Goal: Check status: Check status

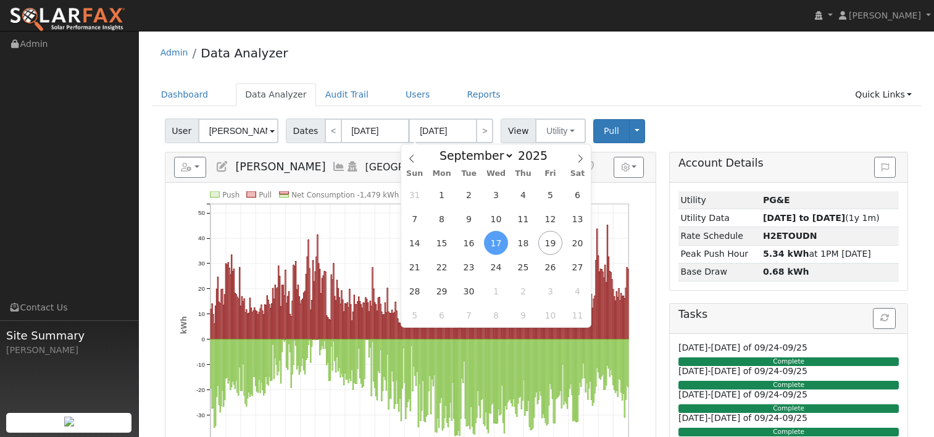
select select "8"
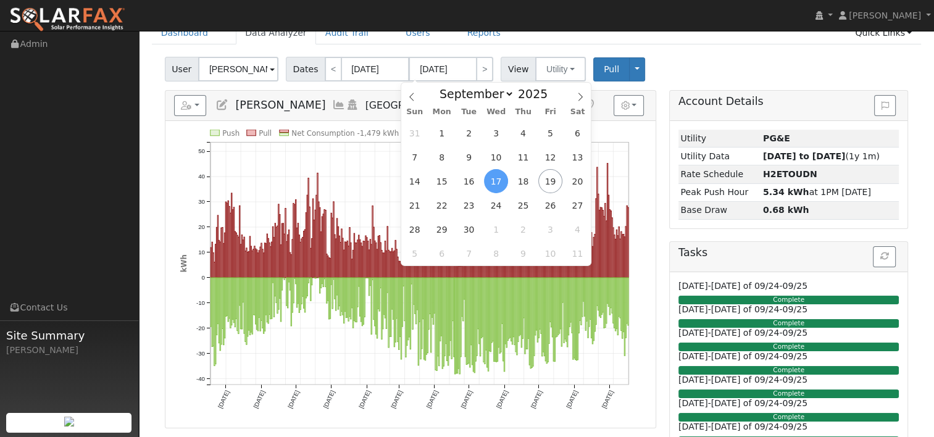
click at [659, 69] on div "User Vikram Malhotra Account Default Account Default Account 3984 Pine Lake Cir…" at bounding box center [536, 66] width 748 height 29
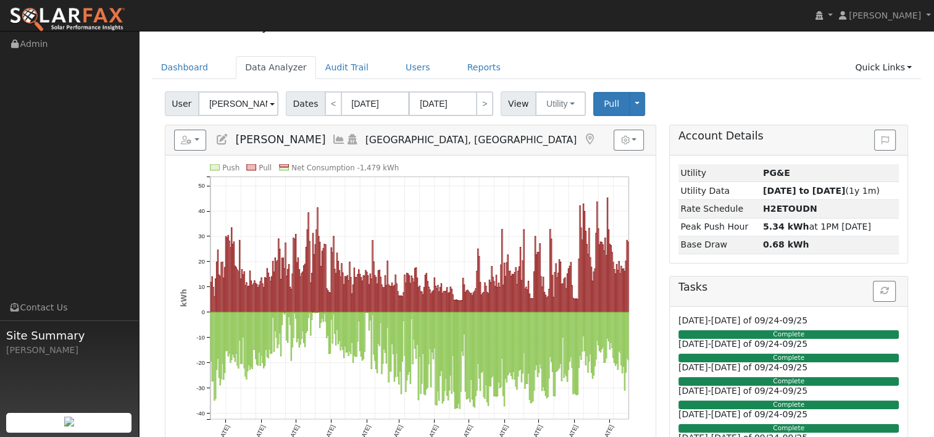
scroll to position [0, 0]
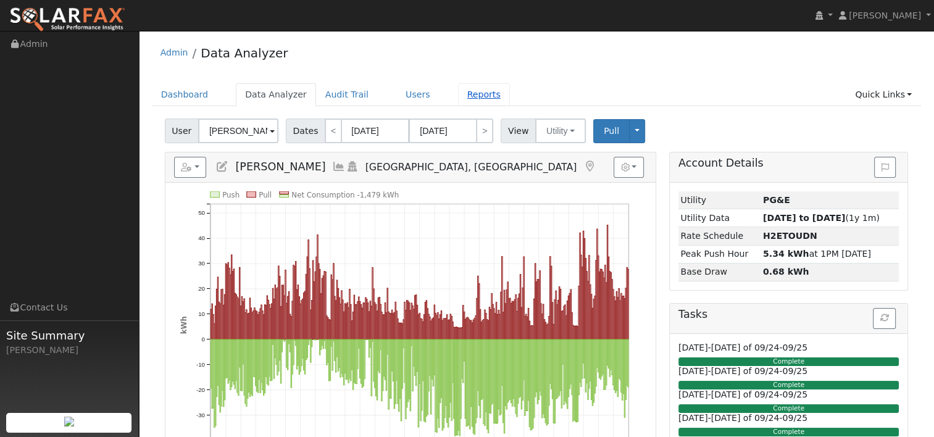
click at [459, 91] on link "Reports" at bounding box center [484, 94] width 52 height 23
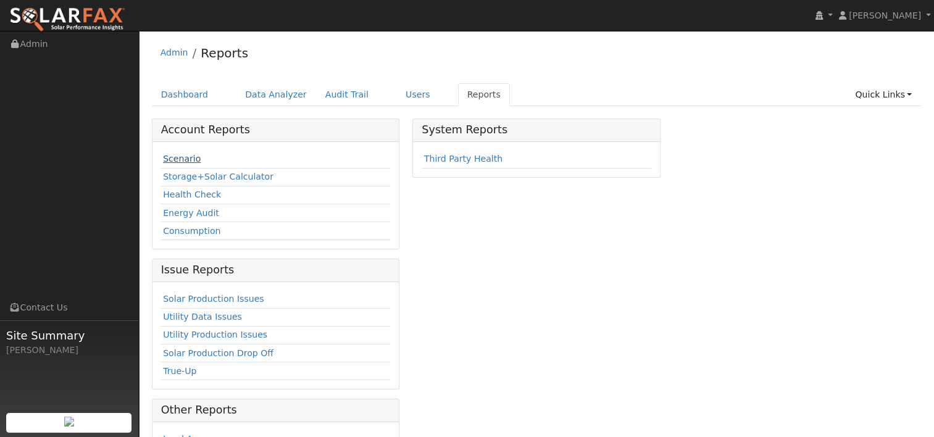
click at [186, 159] on link "Scenario" at bounding box center [182, 159] width 38 height 10
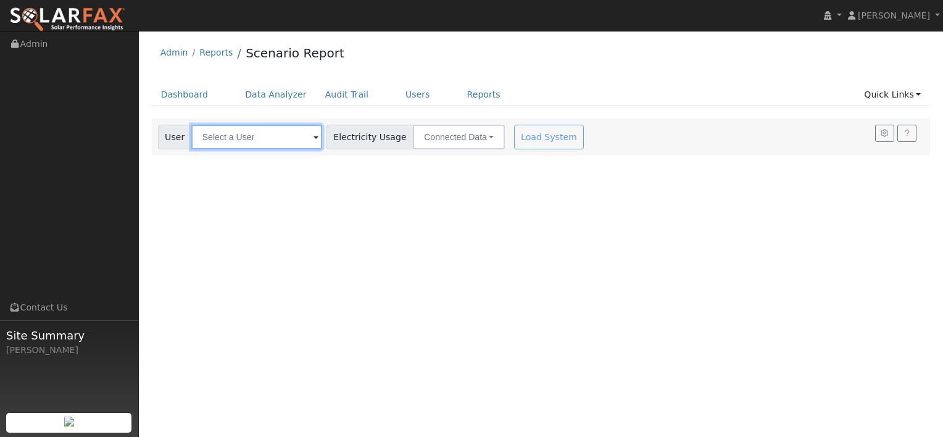
click at [278, 139] on input "text" at bounding box center [256, 137] width 131 height 25
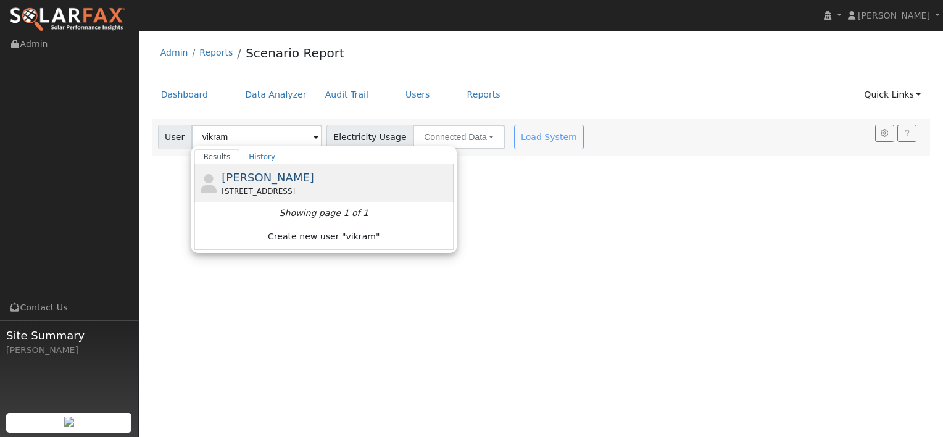
click at [277, 173] on span "[PERSON_NAME]" at bounding box center [268, 177] width 93 height 13
type input "[PERSON_NAME]"
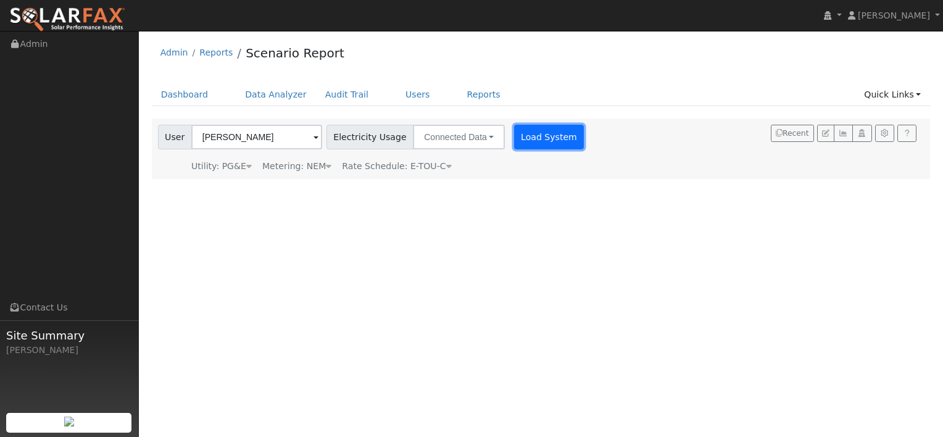
click at [514, 138] on button "Load System" at bounding box center [549, 137] width 70 height 25
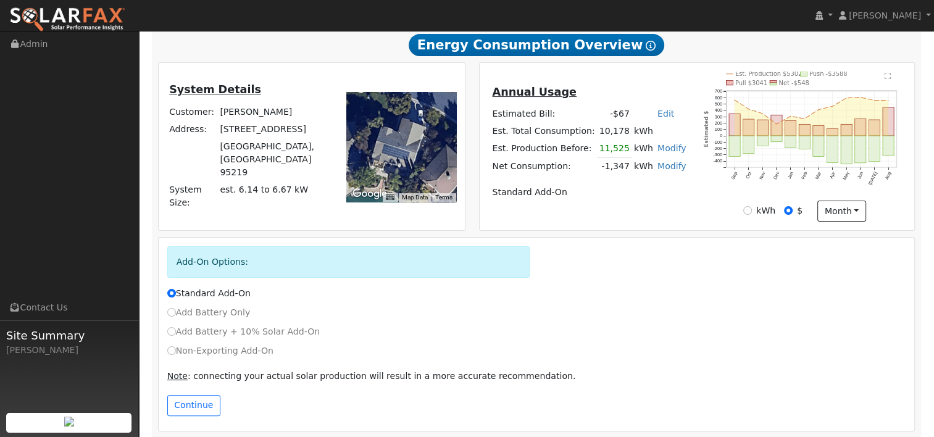
scroll to position [224, 0]
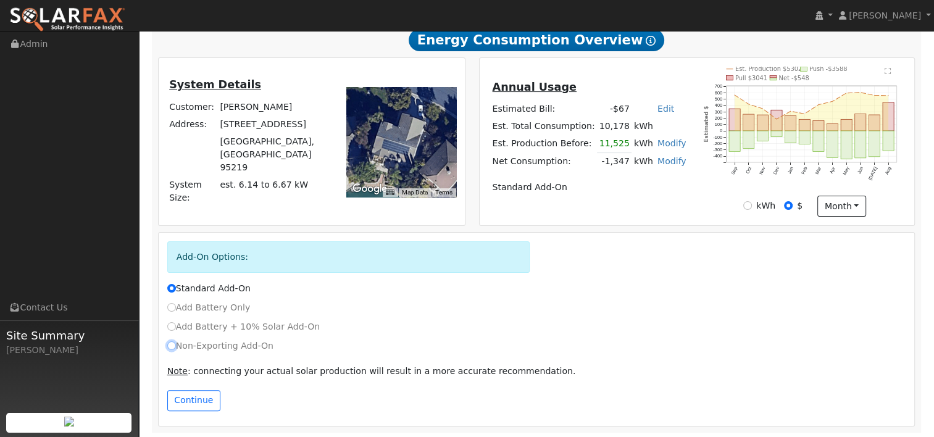
click at [172, 346] on input "Non-Exporting Add-On" at bounding box center [171, 345] width 9 height 9
radio input "true"
radio input "false"
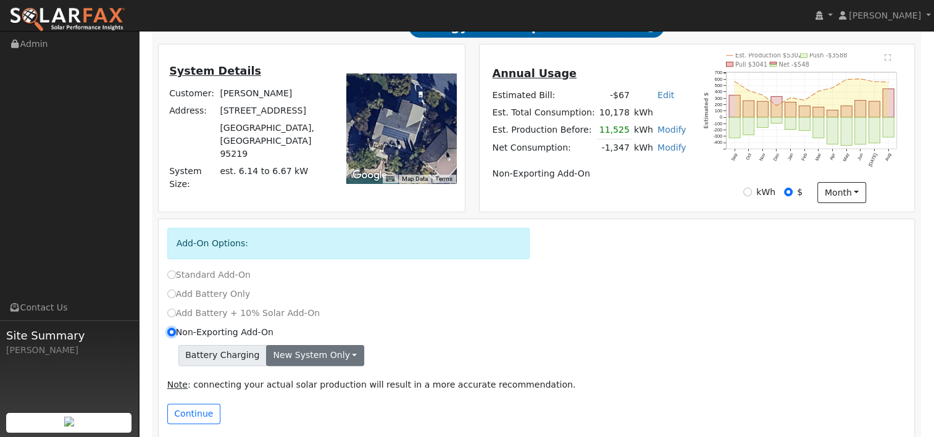
scroll to position [251, 0]
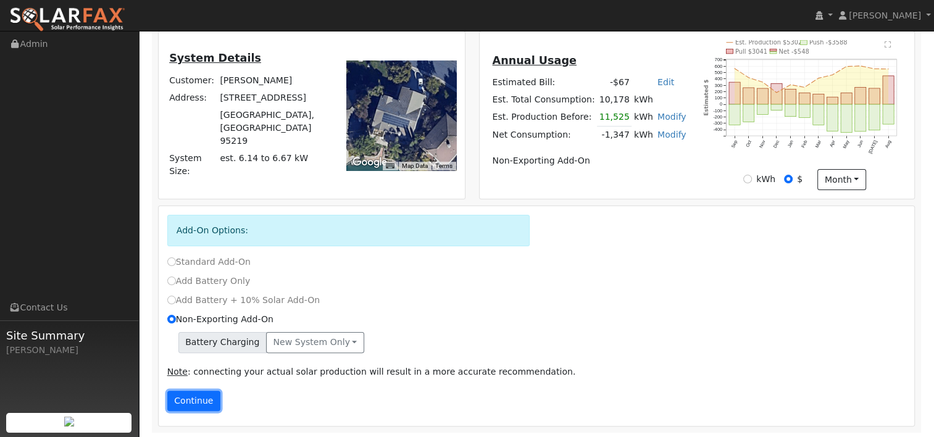
click at [188, 398] on button "Continue" at bounding box center [193, 401] width 53 height 21
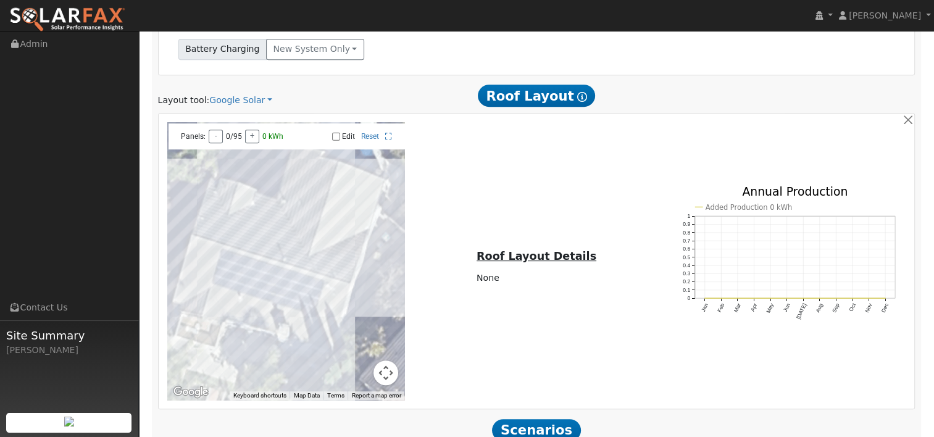
scroll to position [543, 0]
click at [240, 103] on link "Google Solar" at bounding box center [240, 100] width 63 height 13
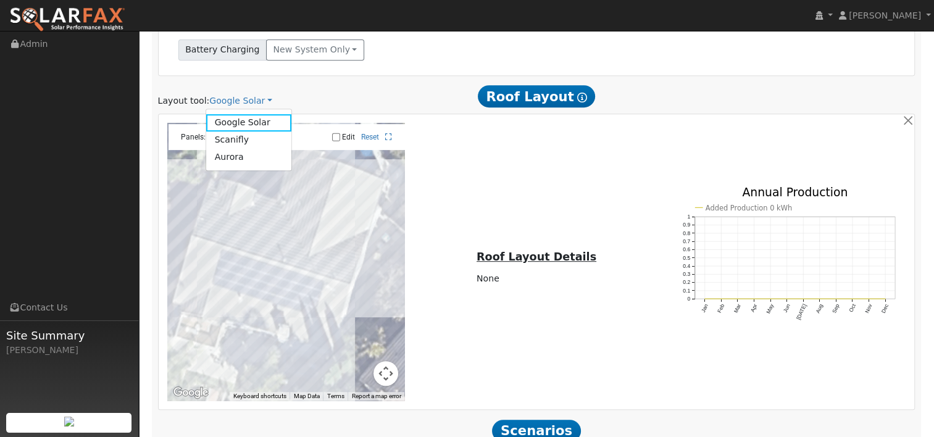
click at [231, 156] on link "Aurora" at bounding box center [249, 157] width 86 height 17
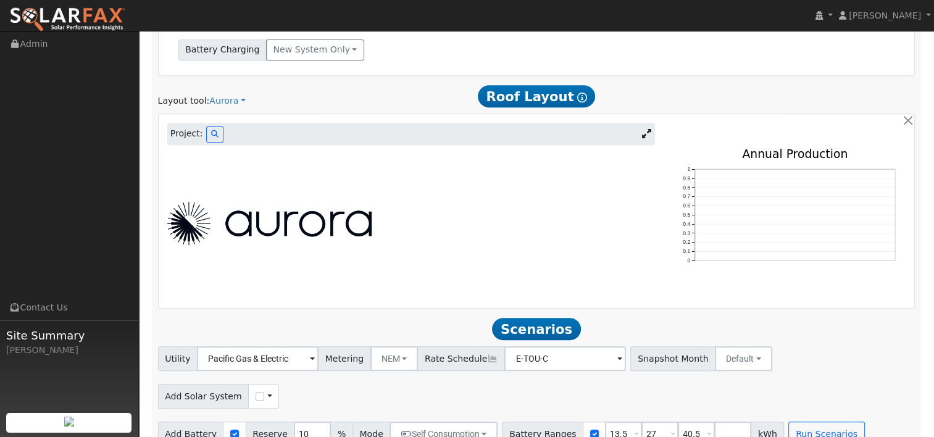
scroll to position [427, 0]
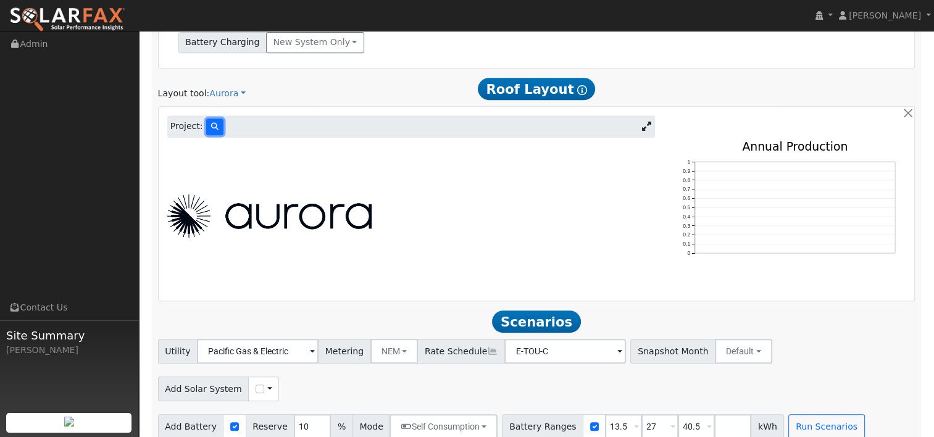
click at [210, 119] on button at bounding box center [214, 127] width 17 height 17
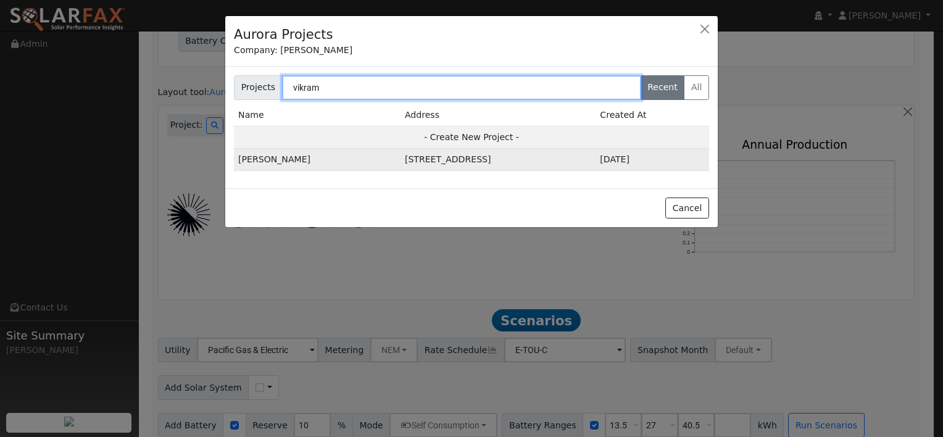
type input "vikram"
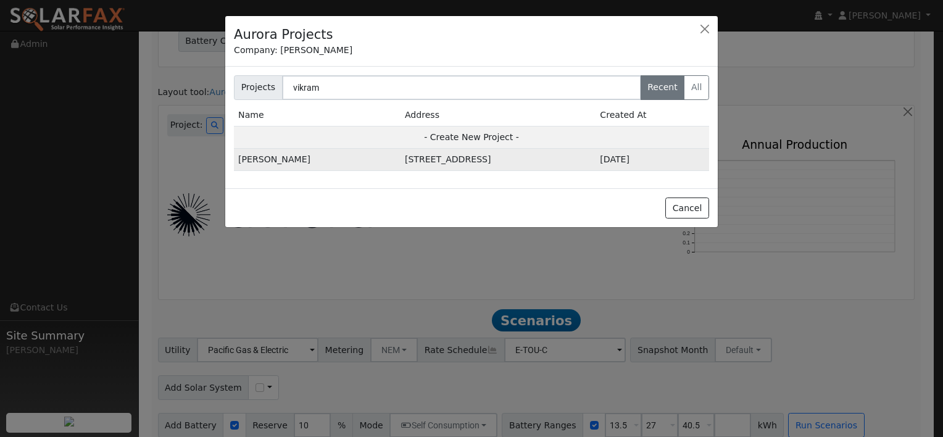
click at [293, 154] on td "[PERSON_NAME]" at bounding box center [317, 160] width 167 height 22
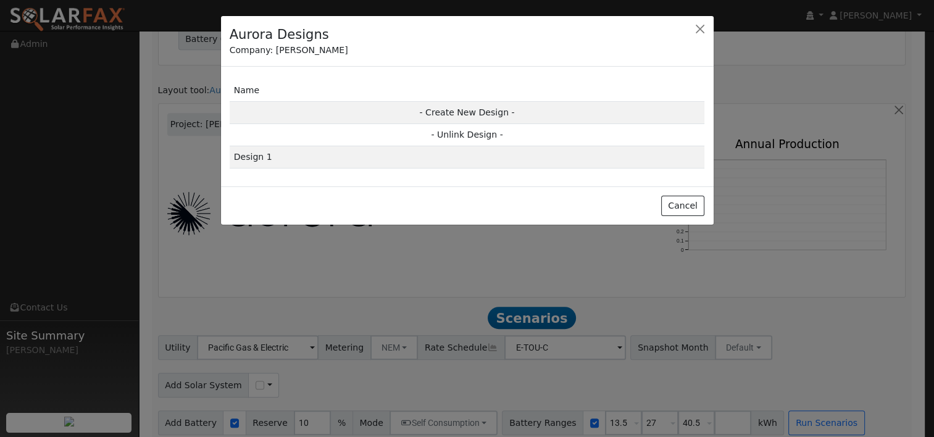
scroll to position [553, 0]
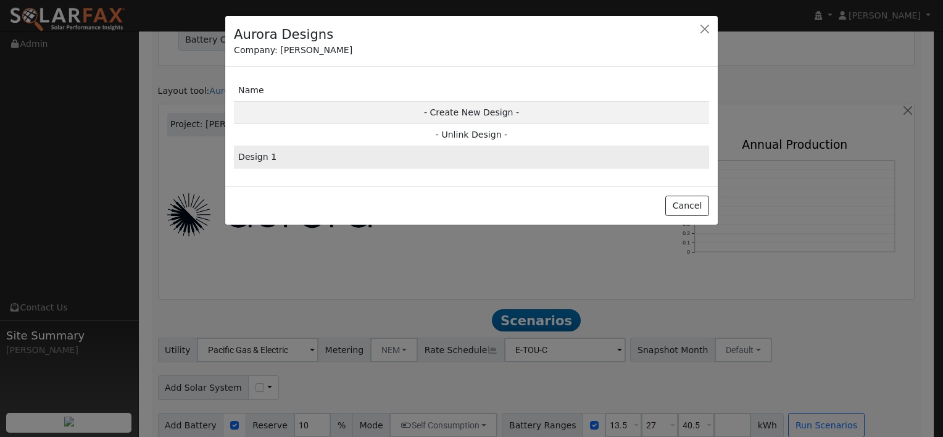
click at [254, 152] on td "Design 1" at bounding box center [471, 157] width 475 height 22
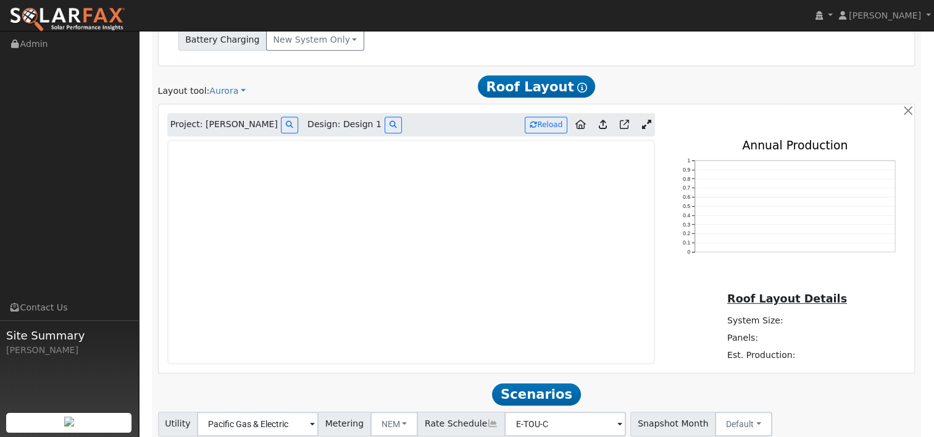
click at [650, 120] on icon at bounding box center [645, 124] width 9 height 9
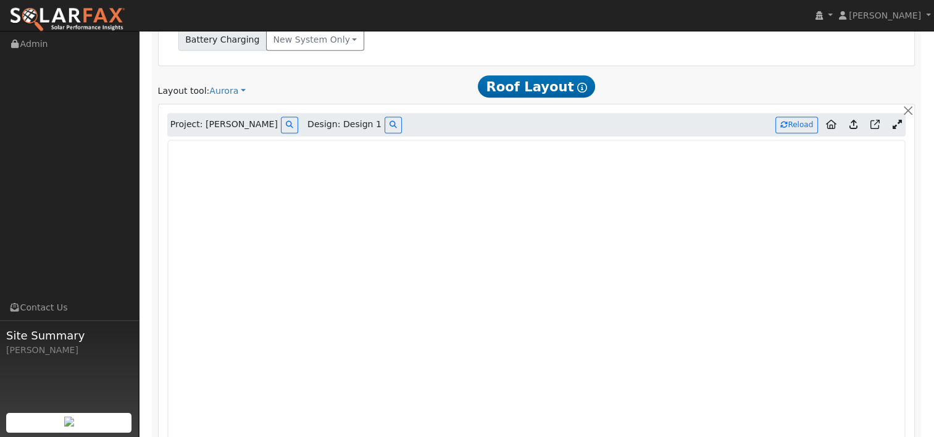
click at [853, 126] on icon at bounding box center [853, 124] width 8 height 9
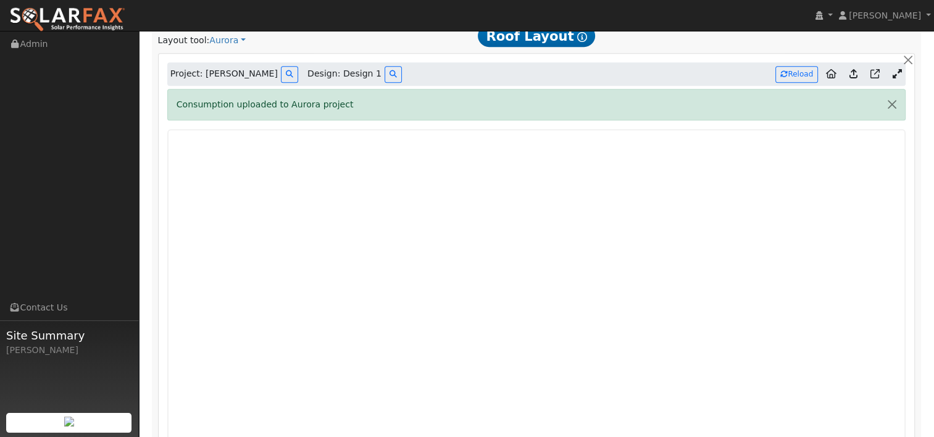
scroll to position [601, 0]
